Goal: Information Seeking & Learning: Learn about a topic

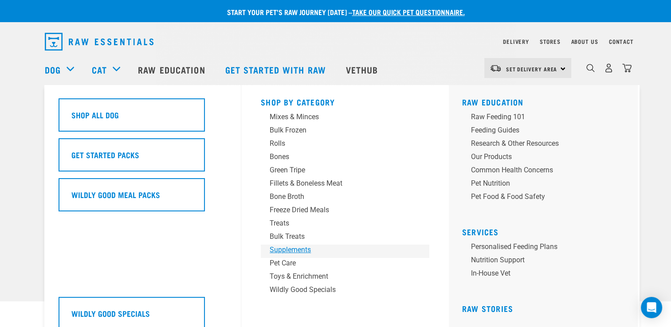
click at [281, 251] on div "Supplements" at bounding box center [338, 250] width 138 height 11
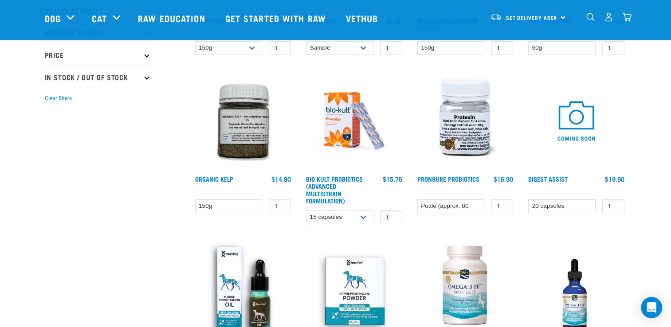
scroll to position [222, 0]
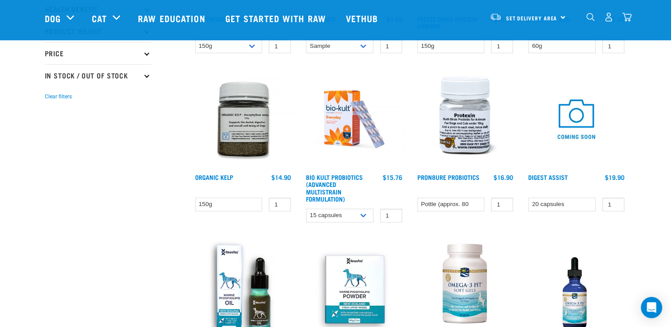
click at [332, 133] on img at bounding box center [354, 119] width 101 height 101
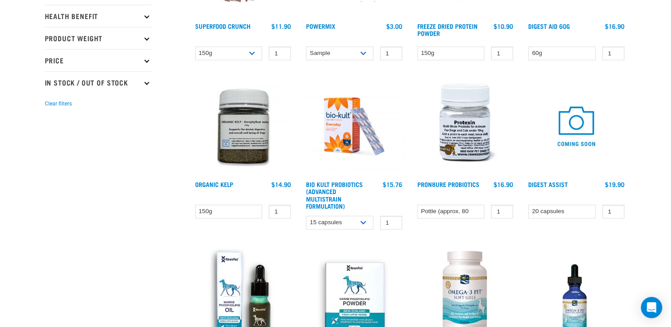
click at [469, 138] on img at bounding box center [465, 126] width 101 height 101
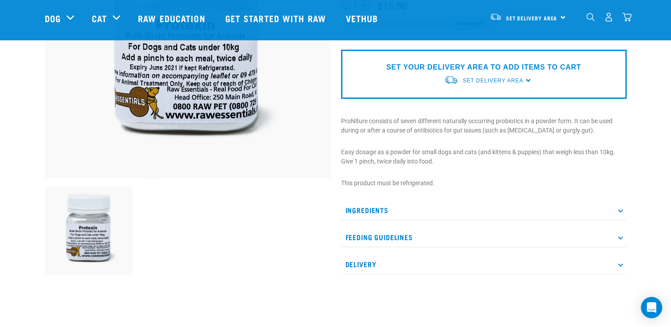
scroll to position [177, 0]
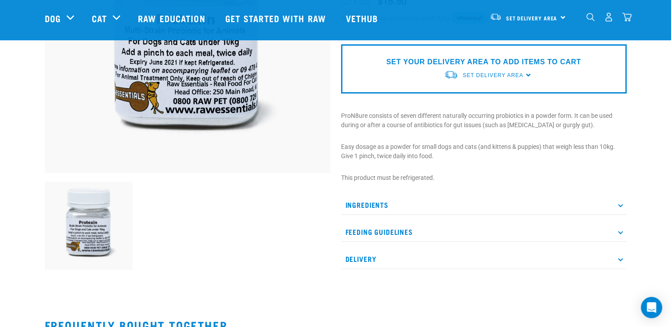
click at [387, 207] on p "Ingredients" at bounding box center [483, 205] width 285 height 20
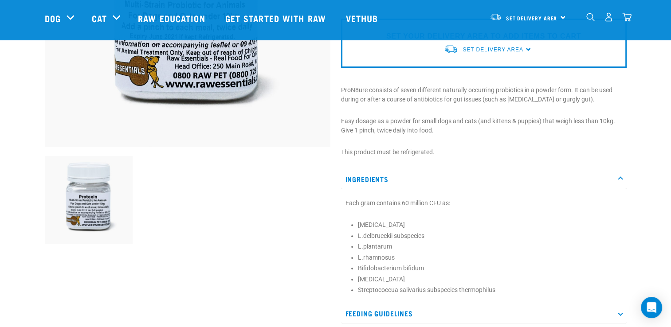
scroll to position [133, 0]
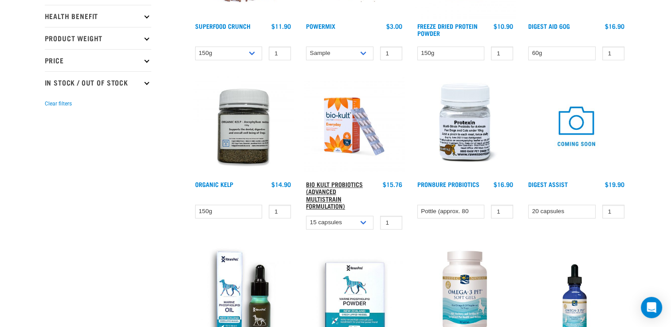
drag, startPoint x: 332, startPoint y: 192, endPoint x: 343, endPoint y: 186, distance: 12.9
click at [332, 191] on link "Bio Kult Probiotics (Advanced Multistrain Formulation)" at bounding box center [334, 195] width 57 height 25
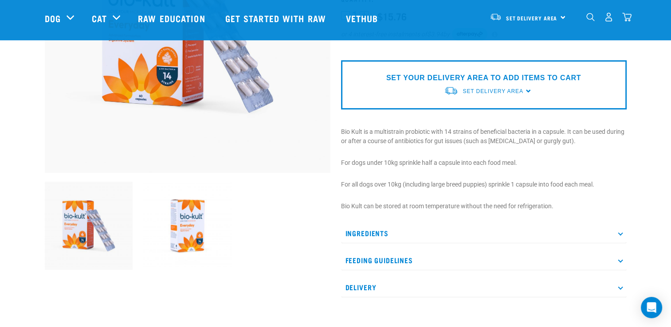
scroll to position [310, 0]
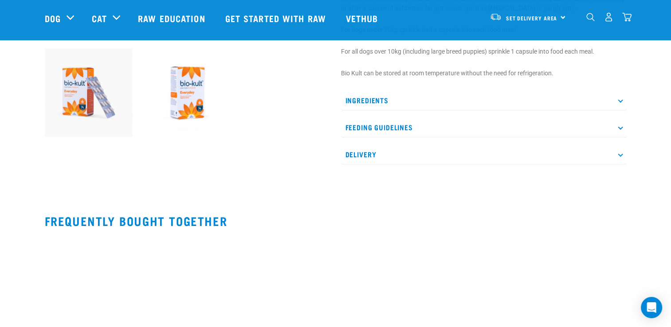
click at [362, 104] on p "Ingredients" at bounding box center [483, 100] width 285 height 20
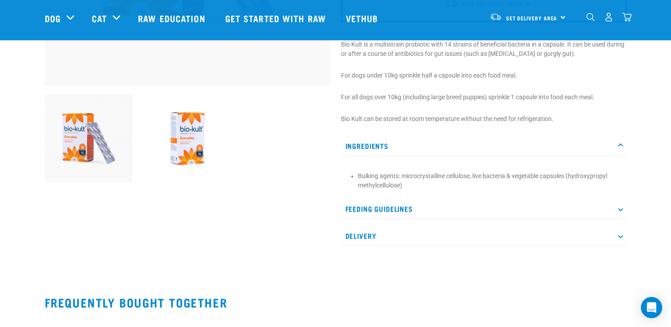
scroll to position [266, 0]
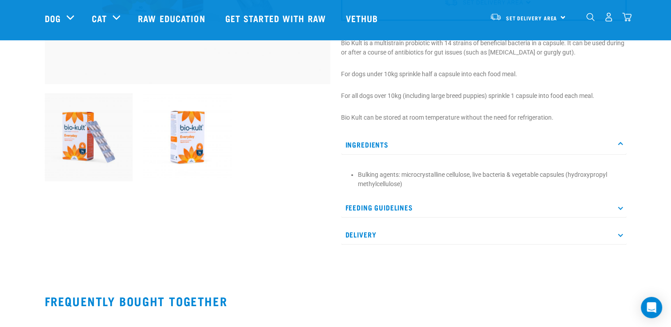
click at [413, 202] on p "Feeding Guidelines" at bounding box center [483, 208] width 285 height 20
